Goal: Information Seeking & Learning: Learn about a topic

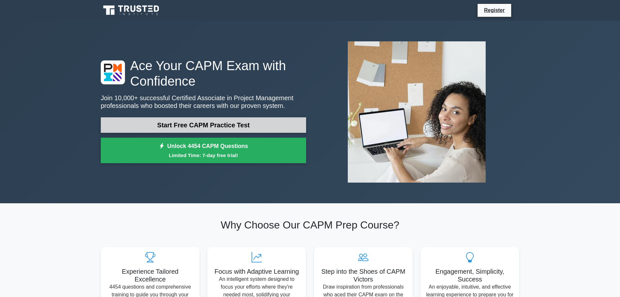
click at [244, 125] on link "Start Free CAPM Practice Test" at bounding box center [203, 124] width 205 height 15
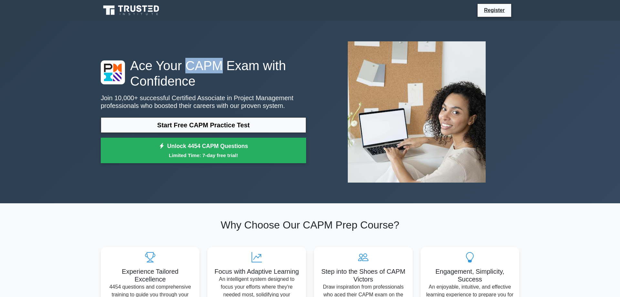
drag, startPoint x: 183, startPoint y: 66, endPoint x: 215, endPoint y: 71, distance: 31.7
click at [215, 71] on h1 "Ace Your CAPM Exam with Confidence" at bounding box center [203, 73] width 205 height 31
copy h1 "CAPM"
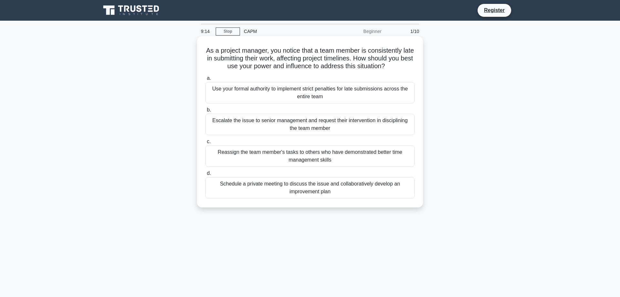
click at [379, 194] on div "Schedule a private meeting to discuss the issue and collaboratively develop an …" at bounding box center [309, 187] width 209 height 21
click at [205, 175] on input "d. Schedule a private meeting to discuss the issue and collaboratively develop …" at bounding box center [205, 173] width 0 height 4
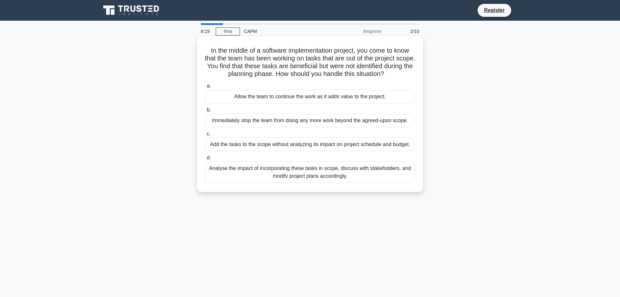
click at [311, 171] on div "Analyse the impact of incorporating these tasks in scope, discuss with stakehol…" at bounding box center [309, 171] width 209 height 21
click at [205, 160] on input "d. Analyse the impact of incorporating these tasks in scope, discuss with stake…" at bounding box center [205, 158] width 0 height 4
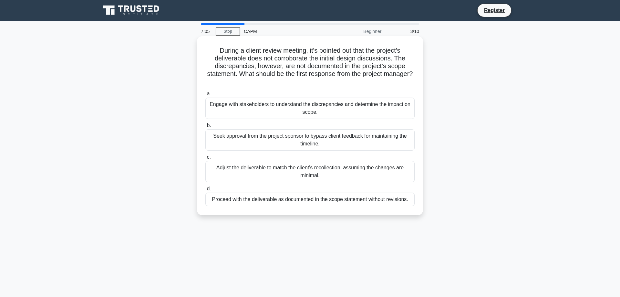
click at [327, 117] on div "Engage with stakeholders to understand the discrepancies and determine the impa…" at bounding box center [309, 107] width 209 height 21
click at [205, 96] on input "a. Engage with stakeholders to understand the discrepancies and determine the i…" at bounding box center [205, 94] width 0 height 4
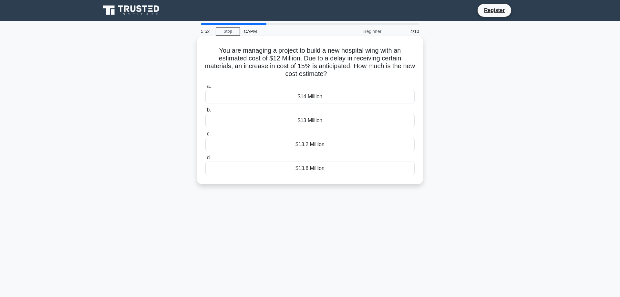
click at [307, 169] on div "$13.8 Million" at bounding box center [309, 168] width 209 height 14
click at [205, 160] on input "d. $13.8 Million" at bounding box center [205, 158] width 0 height 4
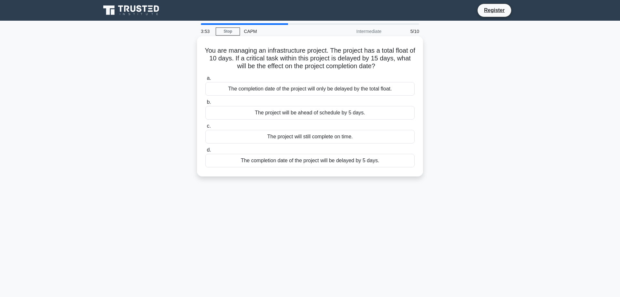
click at [307, 161] on div "The completion date of the project will be delayed by 5 days." at bounding box center [309, 161] width 209 height 14
click at [205, 152] on input "d. The completion date of the project will be delayed by 5 days." at bounding box center [205, 150] width 0 height 4
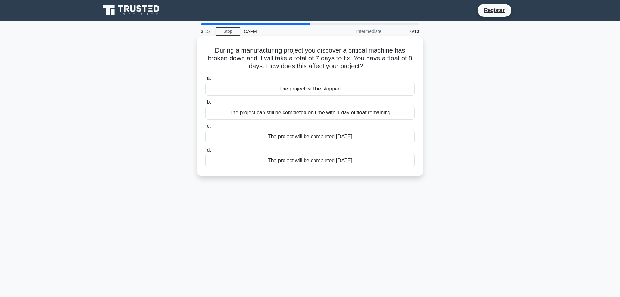
click at [328, 162] on div "The project will be completed 7 days later" at bounding box center [309, 161] width 209 height 14
click at [205, 152] on input "d. The project will be completed 7 days later" at bounding box center [205, 150] width 0 height 4
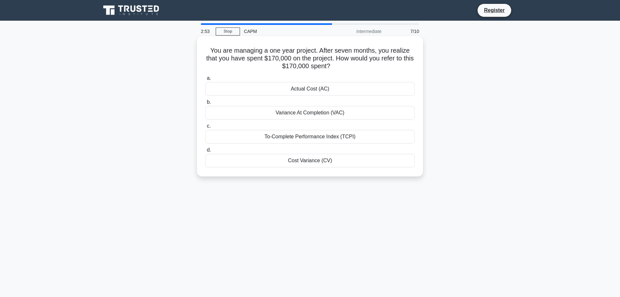
click at [301, 89] on div "Actual Cost (AC)" at bounding box center [309, 89] width 209 height 14
click at [205, 80] on input "a. Actual Cost (AC)" at bounding box center [205, 78] width 0 height 4
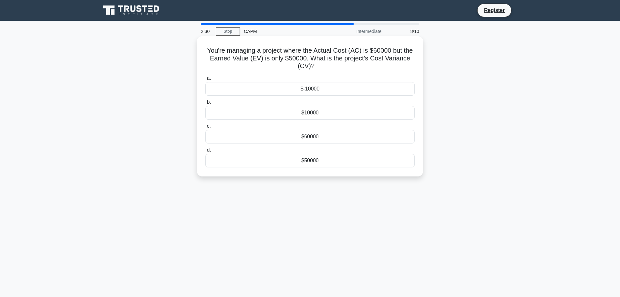
click at [298, 110] on div "$10000" at bounding box center [309, 113] width 209 height 14
click at [205, 104] on input "b. $10000" at bounding box center [205, 102] width 0 height 4
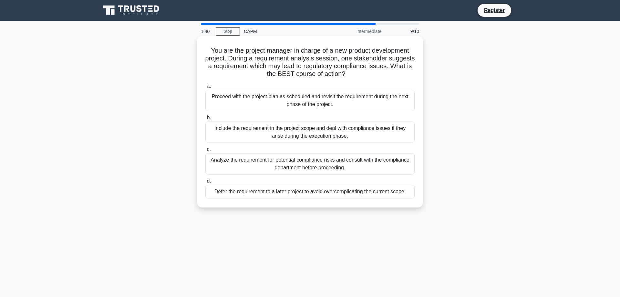
click at [305, 169] on div "Analyze the requirement for potential compliance risks and consult with the com…" at bounding box center [309, 163] width 209 height 21
click at [205, 151] on input "c. Analyze the requirement for potential compliance risks and consult with the …" at bounding box center [205, 149] width 0 height 4
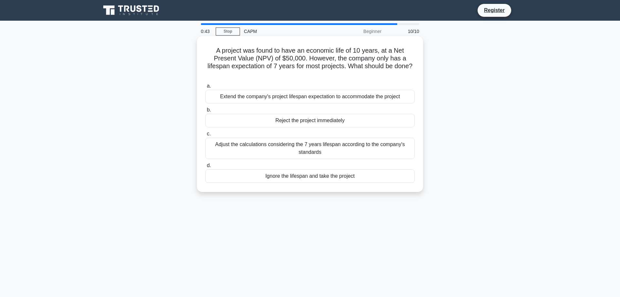
click at [319, 143] on div "Adjust the calculations considering the 7 years lifespan according to the compa…" at bounding box center [309, 147] width 209 height 21
click at [205, 136] on input "c. Adjust the calculations considering the 7 years lifespan according to the co…" at bounding box center [205, 134] width 0 height 4
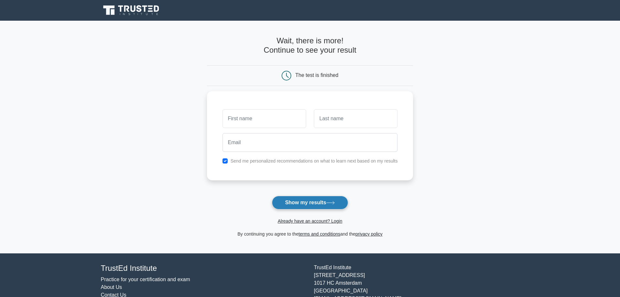
click at [315, 209] on button "Show my results" at bounding box center [310, 203] width 76 height 14
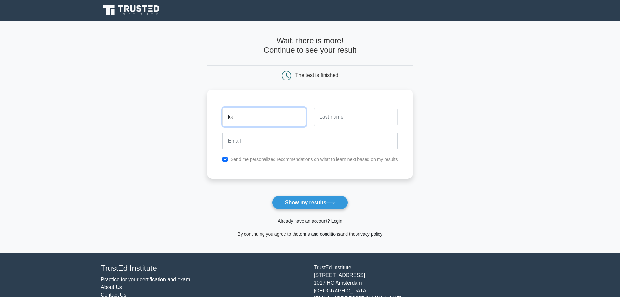
type input "kk"
click at [361, 119] on input "text" at bounding box center [356, 116] width 84 height 19
type input "ali"
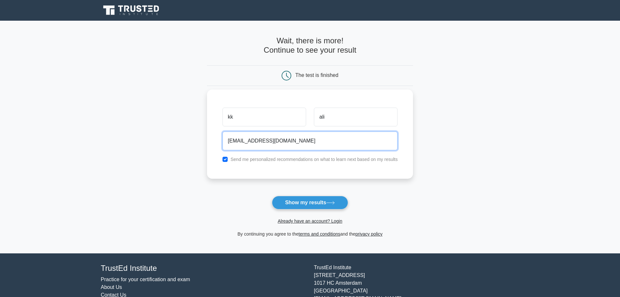
type input "[EMAIL_ADDRESS][DOMAIN_NAME]"
drag, startPoint x: 224, startPoint y: 159, endPoint x: 235, endPoint y: 163, distance: 11.7
click at [224, 159] on input "checkbox" at bounding box center [224, 158] width 5 height 5
checkbox input "false"
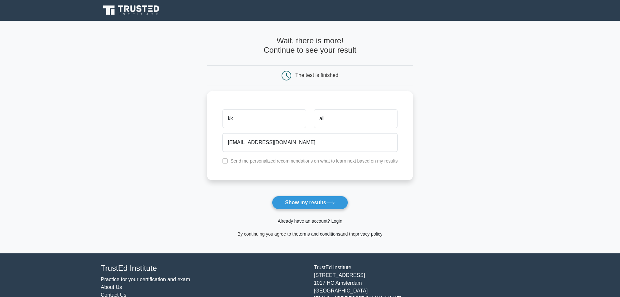
click at [307, 213] on div "Already have an account? Login" at bounding box center [310, 216] width 206 height 15
click at [311, 205] on button "Show my results" at bounding box center [310, 203] width 76 height 14
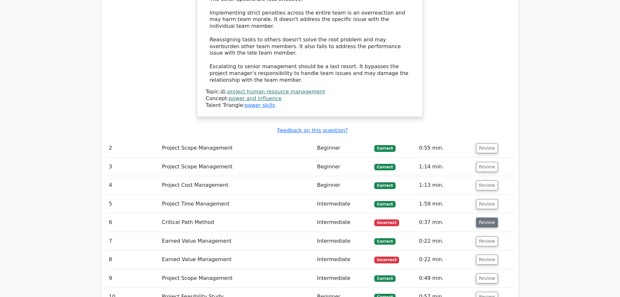
scroll to position [856, 0]
click at [485, 217] on button "Review" at bounding box center [487, 222] width 22 height 10
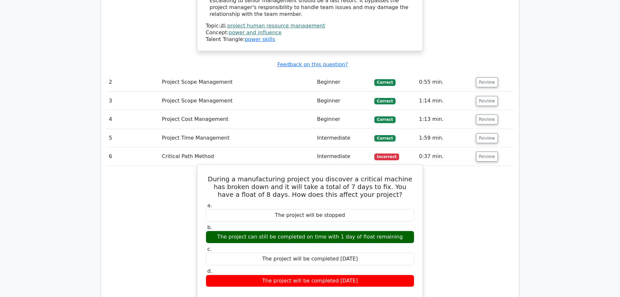
scroll to position [922, 0]
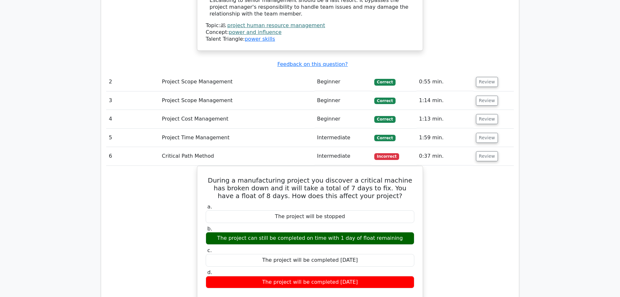
click at [518, 170] on div "Question Analysis Question # Topic Difficulty Result Time Spent Action 1 Projec…" at bounding box center [310, 55] width 418 height 925
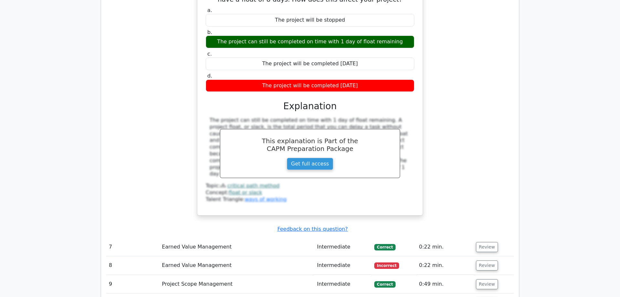
scroll to position [1119, 0]
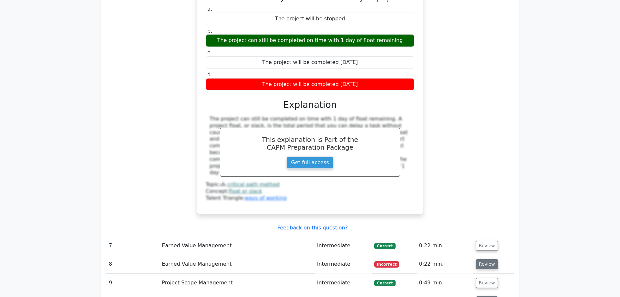
click at [482, 259] on button "Review" at bounding box center [487, 264] width 22 height 10
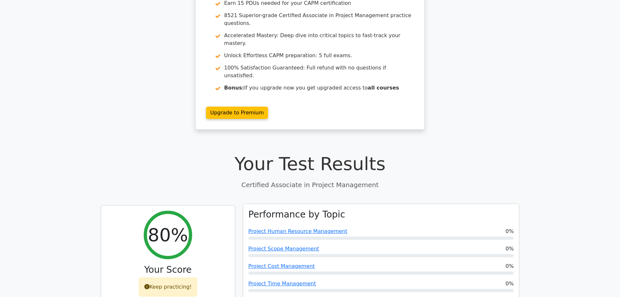
scroll to position [0, 0]
